Goal: Find specific page/section

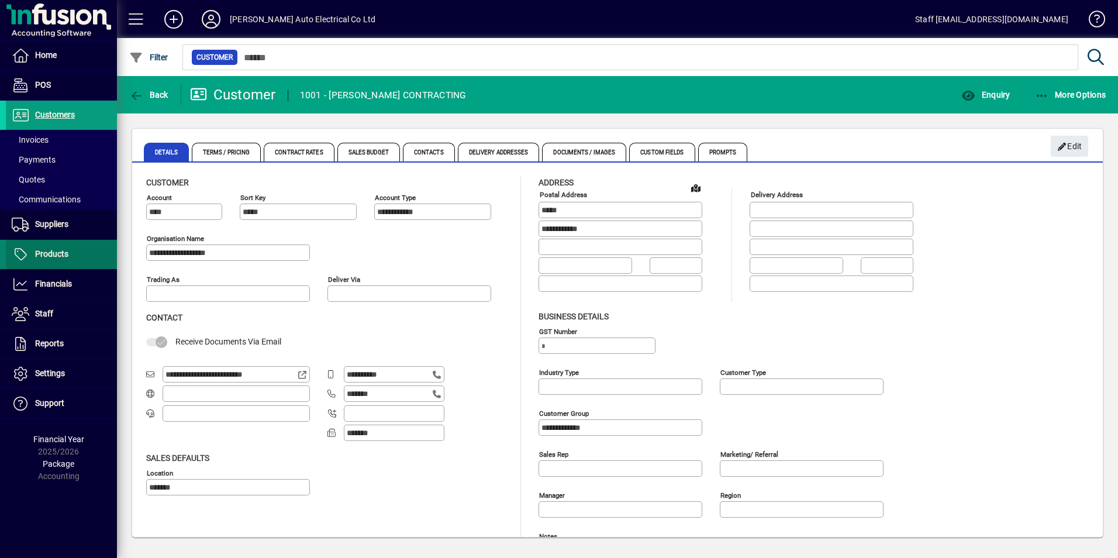
click at [69, 247] on span at bounding box center [61, 254] width 111 height 28
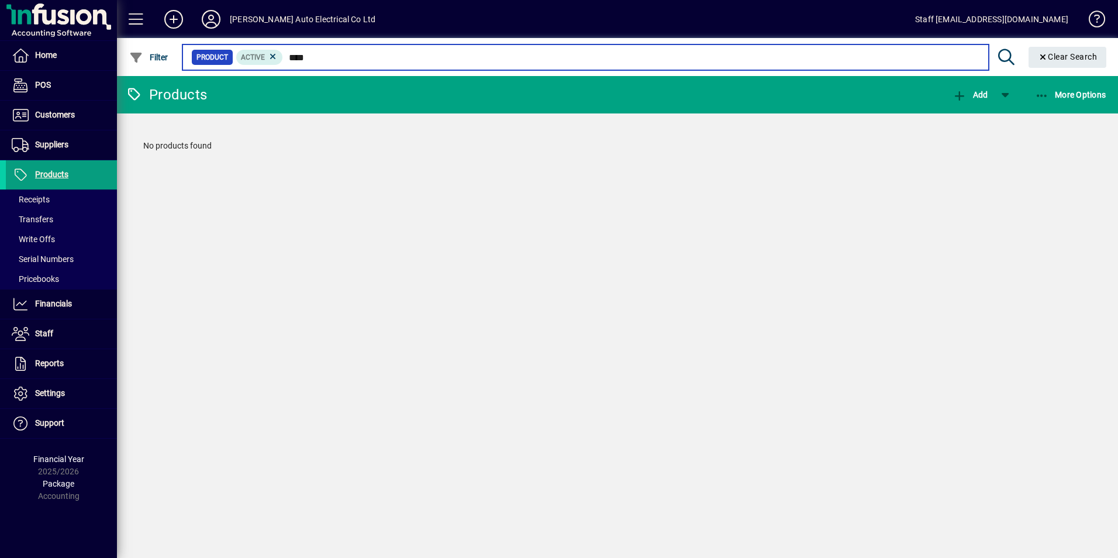
type input "****"
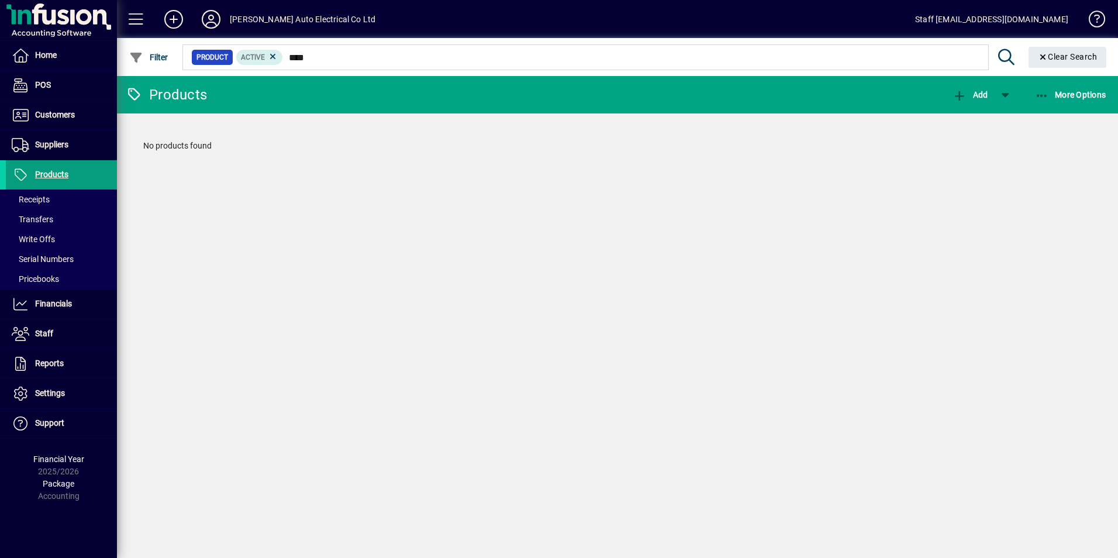
click at [206, 19] on icon at bounding box center [210, 19] width 23 height 19
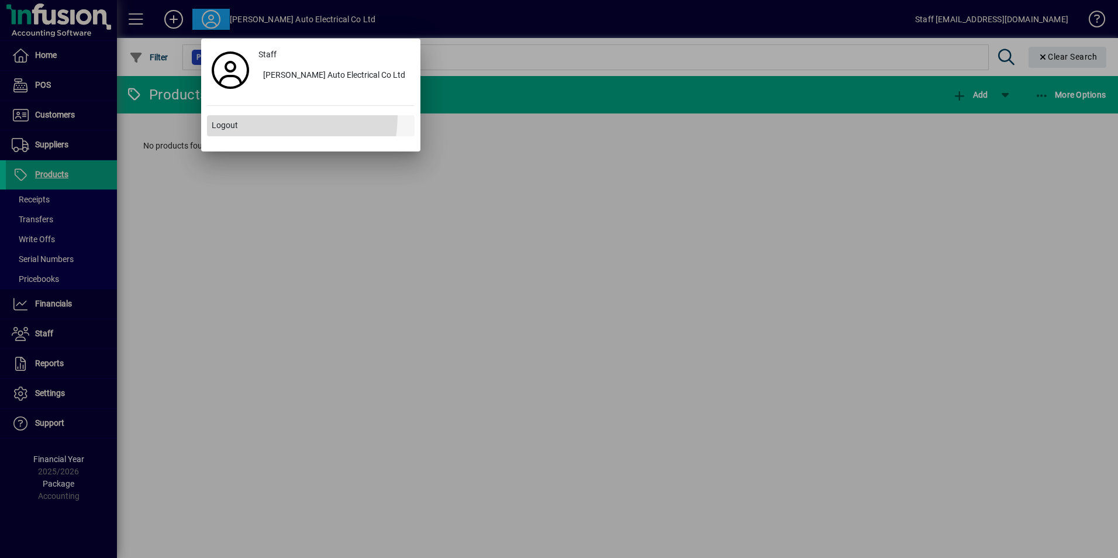
click at [219, 113] on span at bounding box center [311, 126] width 208 height 28
